Goal: Task Accomplishment & Management: Use online tool/utility

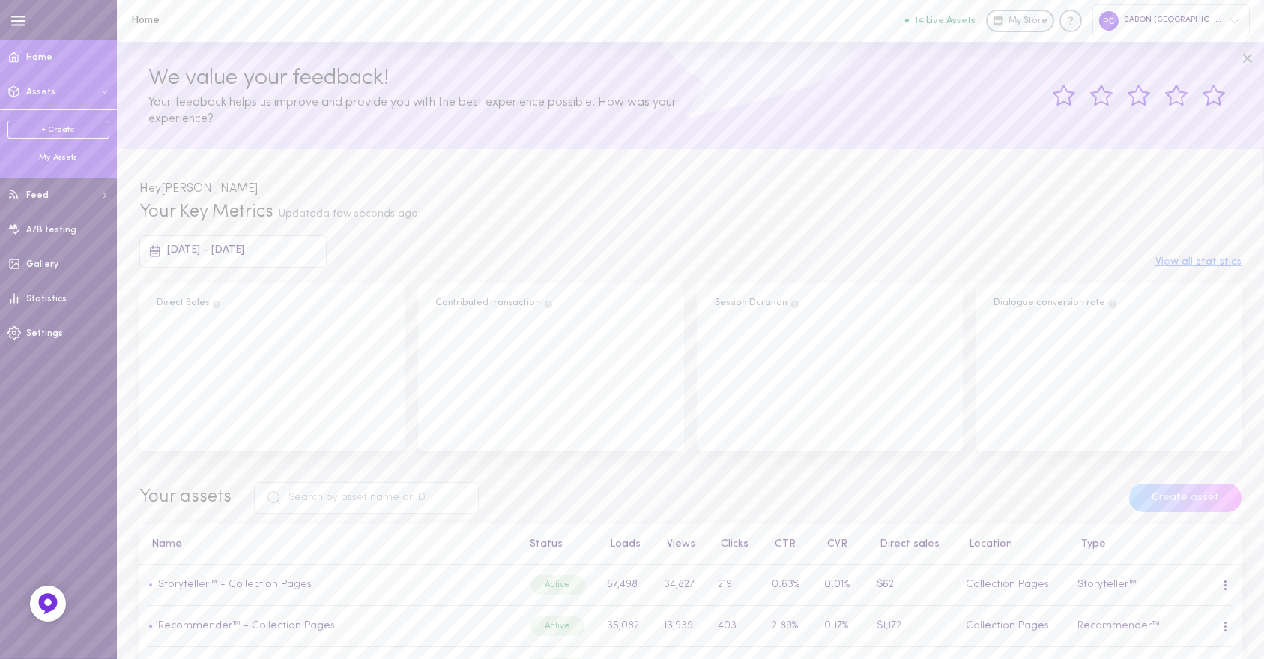
click at [64, 88] on button "Assets" at bounding box center [58, 92] width 117 height 34
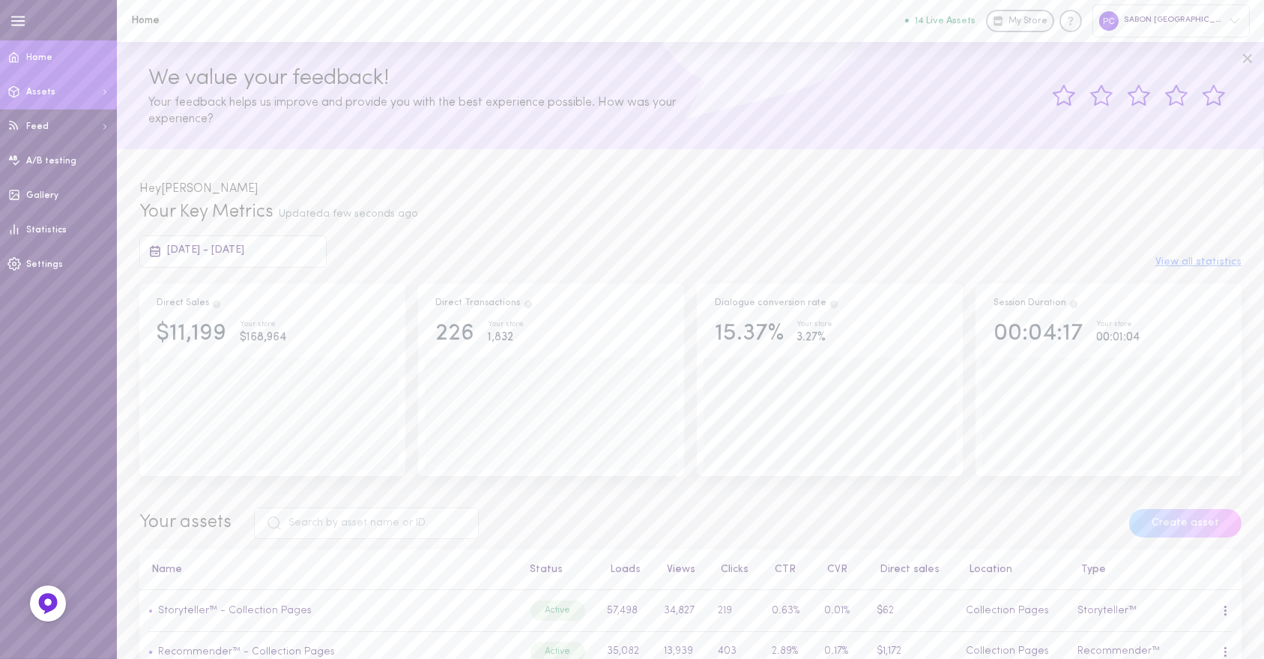
click at [64, 88] on button "Assets" at bounding box center [58, 92] width 117 height 34
click at [66, 156] on div "My Assets" at bounding box center [58, 157] width 102 height 11
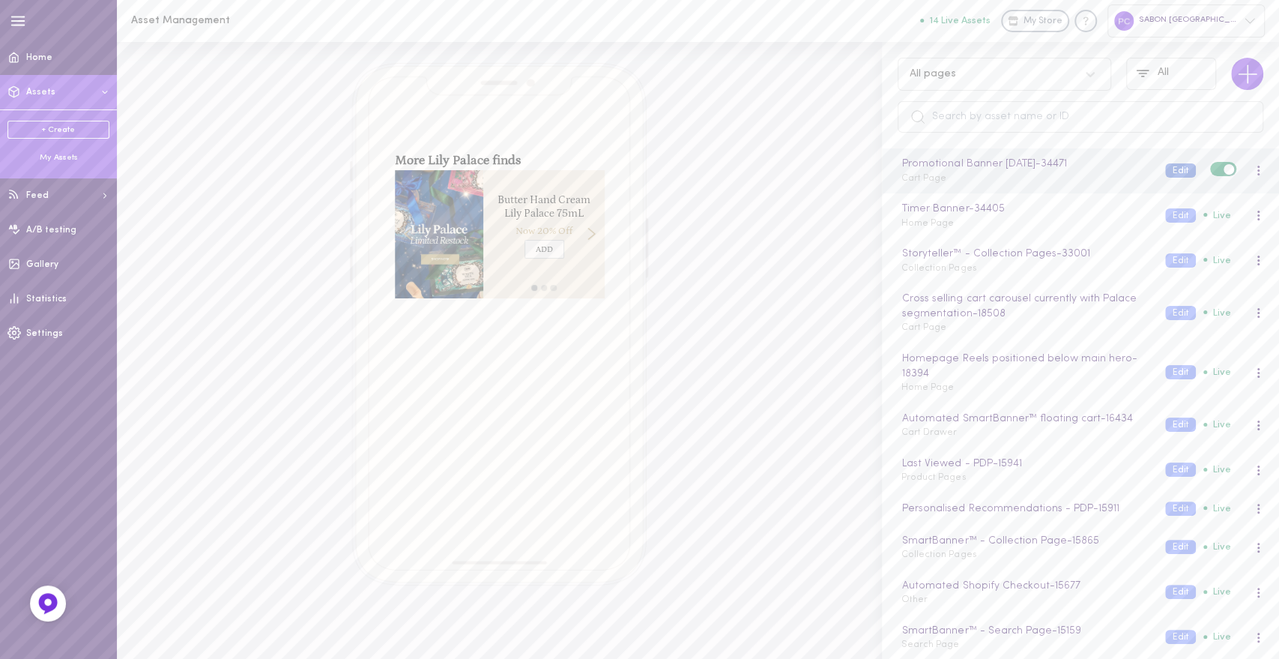
click at [1165, 168] on button "Edit" at bounding box center [1180, 170] width 31 height 14
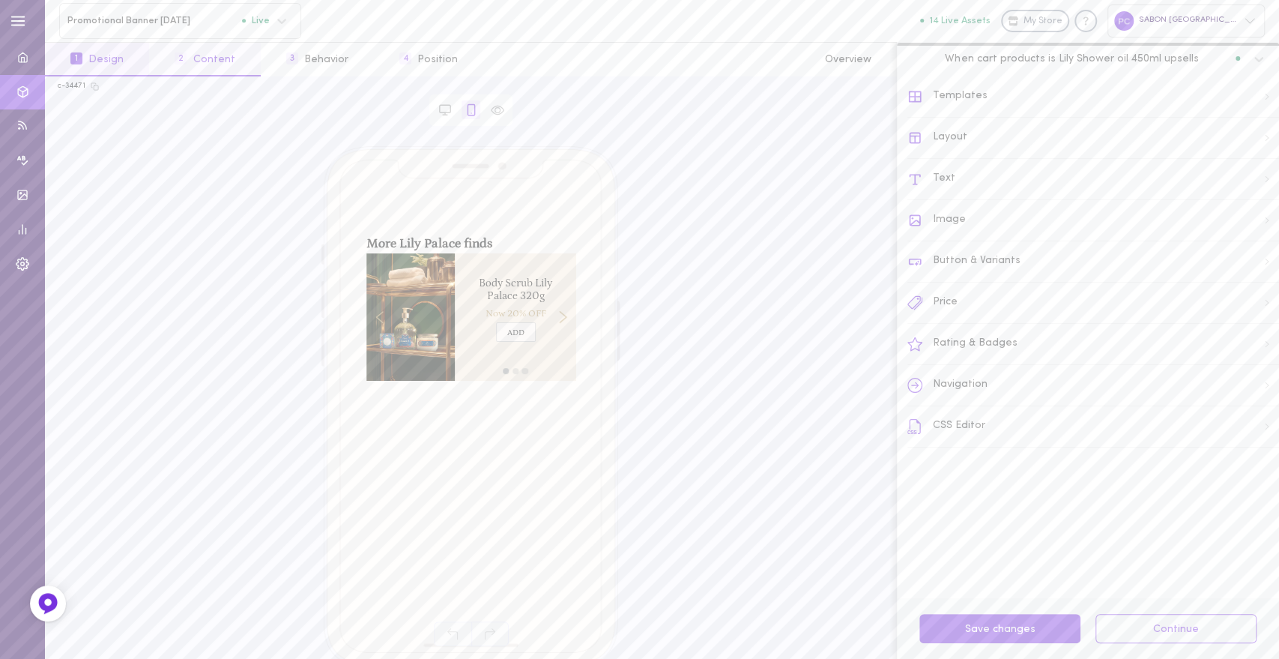
click at [208, 60] on button "2 Content" at bounding box center [204, 60] width 111 height 34
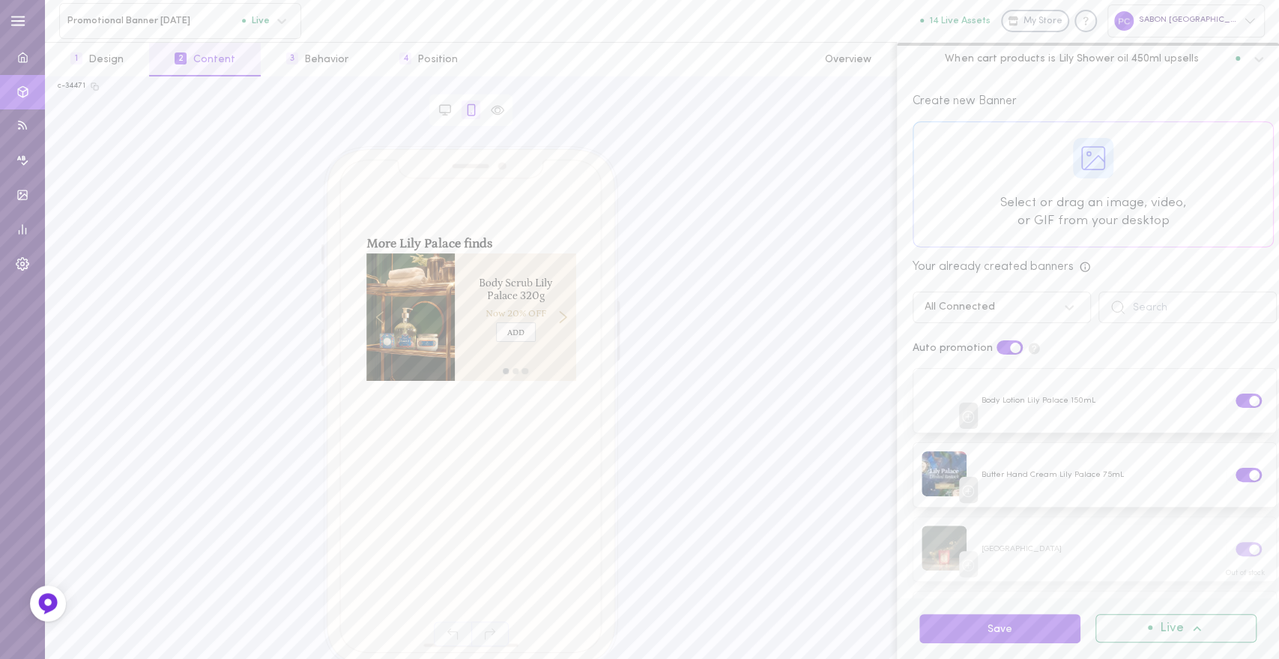
drag, startPoint x: 1278, startPoint y: 508, endPoint x: 775, endPoint y: 433, distance: 508.4
click at [775, 433] on div "More Lily Palace finds Body Scrub Lily Palace 320g Now 20% OFF ADD ADD Butter H…" at bounding box center [471, 373] width 827 height 455
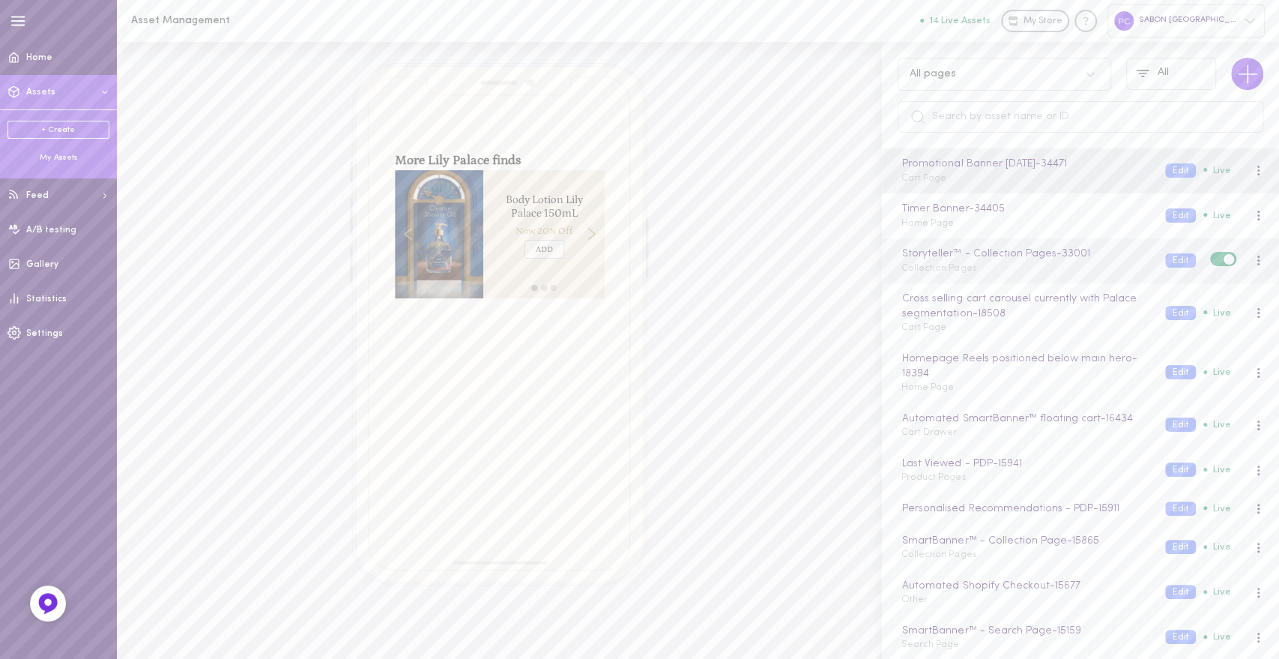
click at [1093, 275] on div "Storyteller™ - Collection Pages - 33001 Collection Pages Edit Live" at bounding box center [1080, 260] width 397 height 45
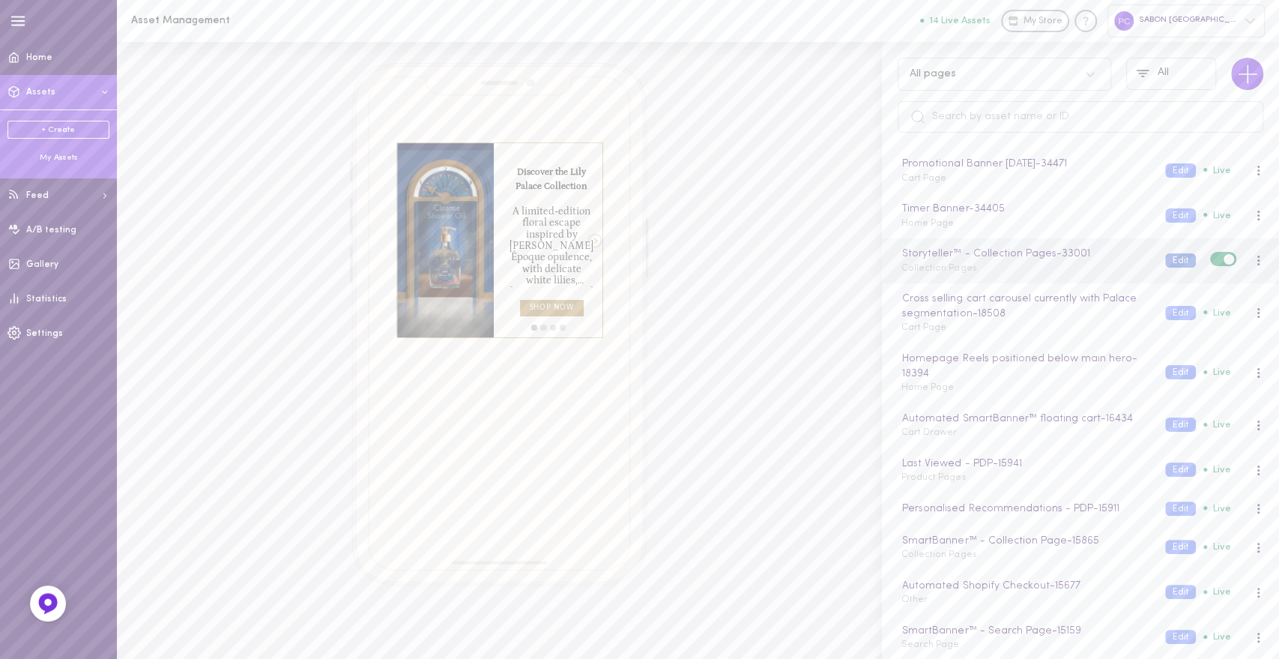
click at [1168, 259] on button "Edit" at bounding box center [1180, 260] width 31 height 14
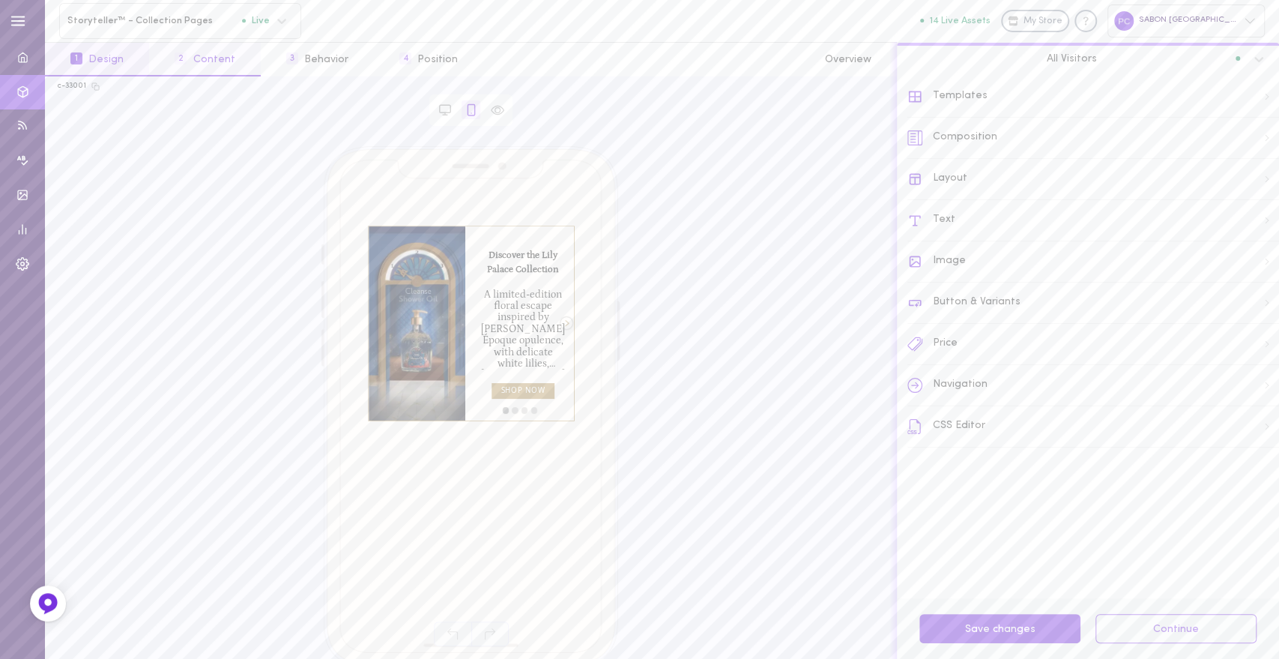
click at [202, 61] on button "2 Content" at bounding box center [204, 60] width 111 height 34
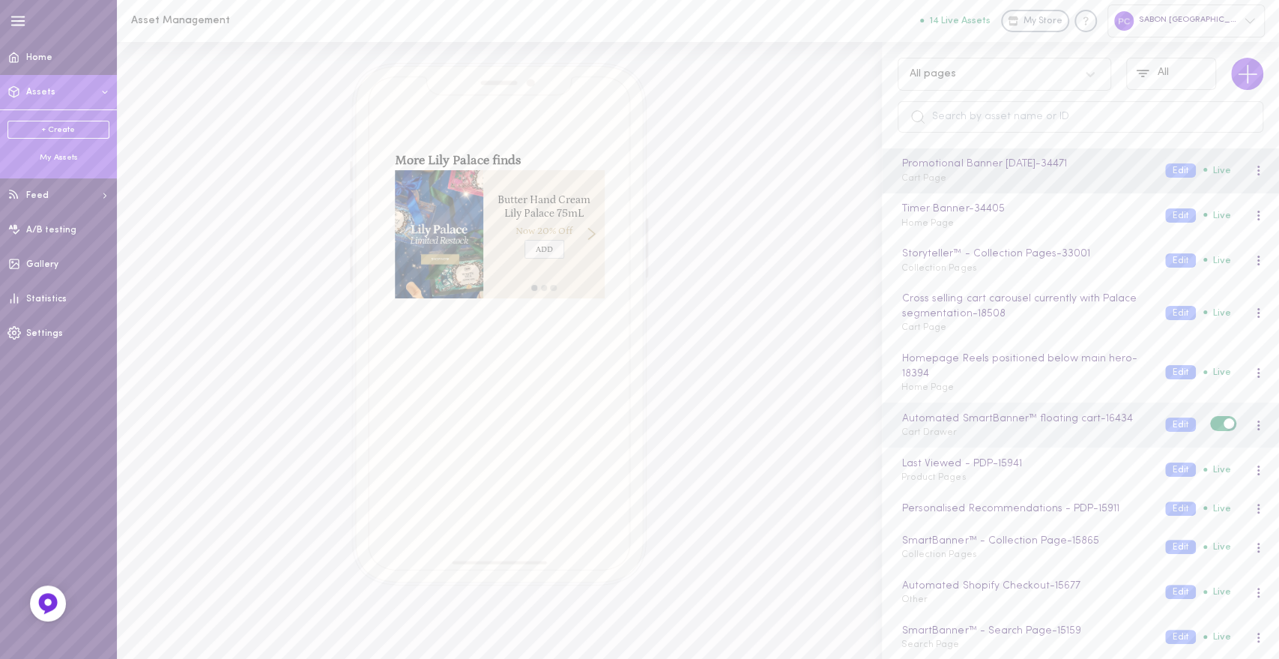
click at [945, 442] on div "Automated SmartBanner™ floating cart - 16434 Cart Drawer Edit Live" at bounding box center [1080, 424] width 397 height 45
